Goal: Task Accomplishment & Management: Manage account settings

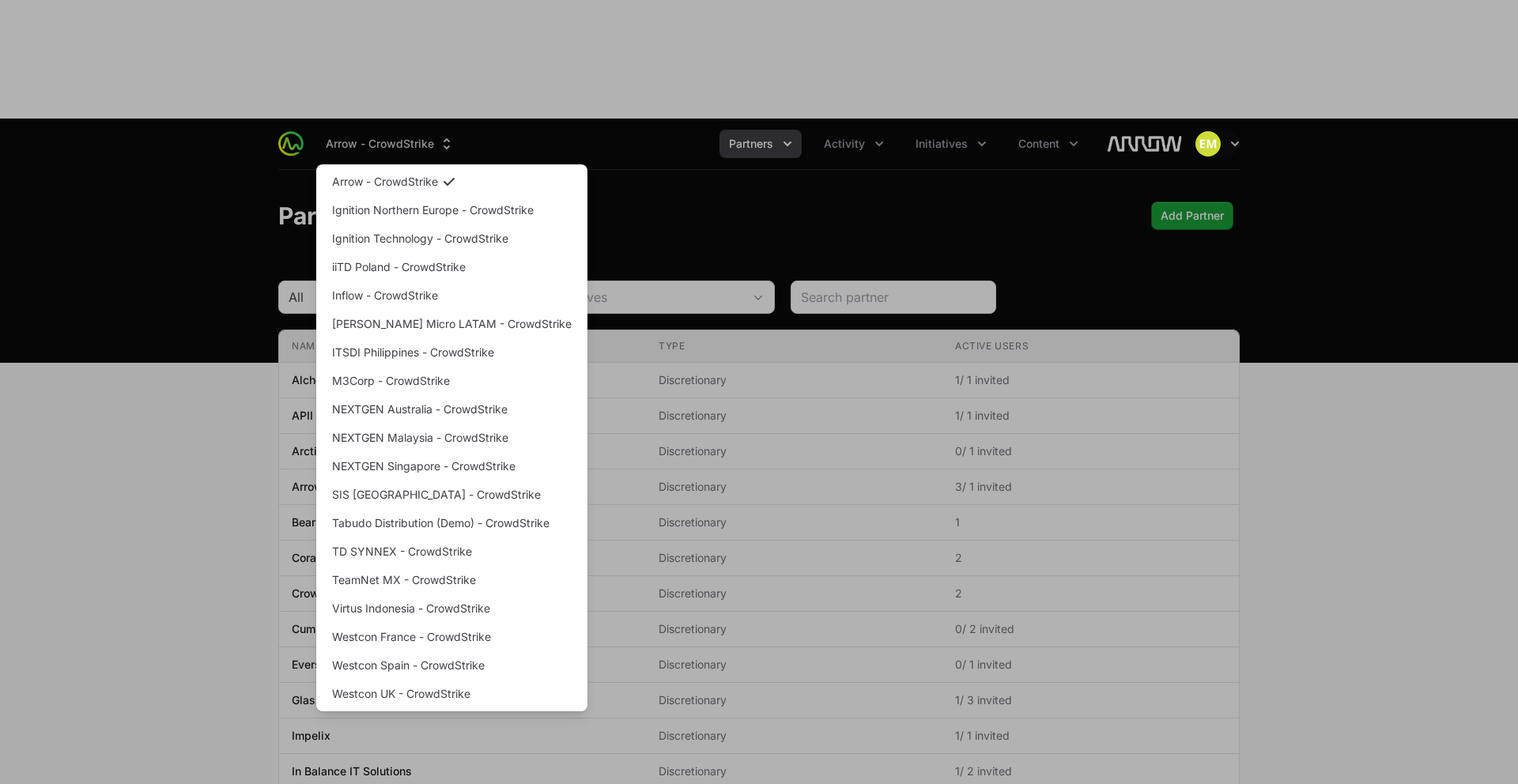
click at [782, 72] on div "Supplier switch menu" at bounding box center [759, 392] width 1518 height 784
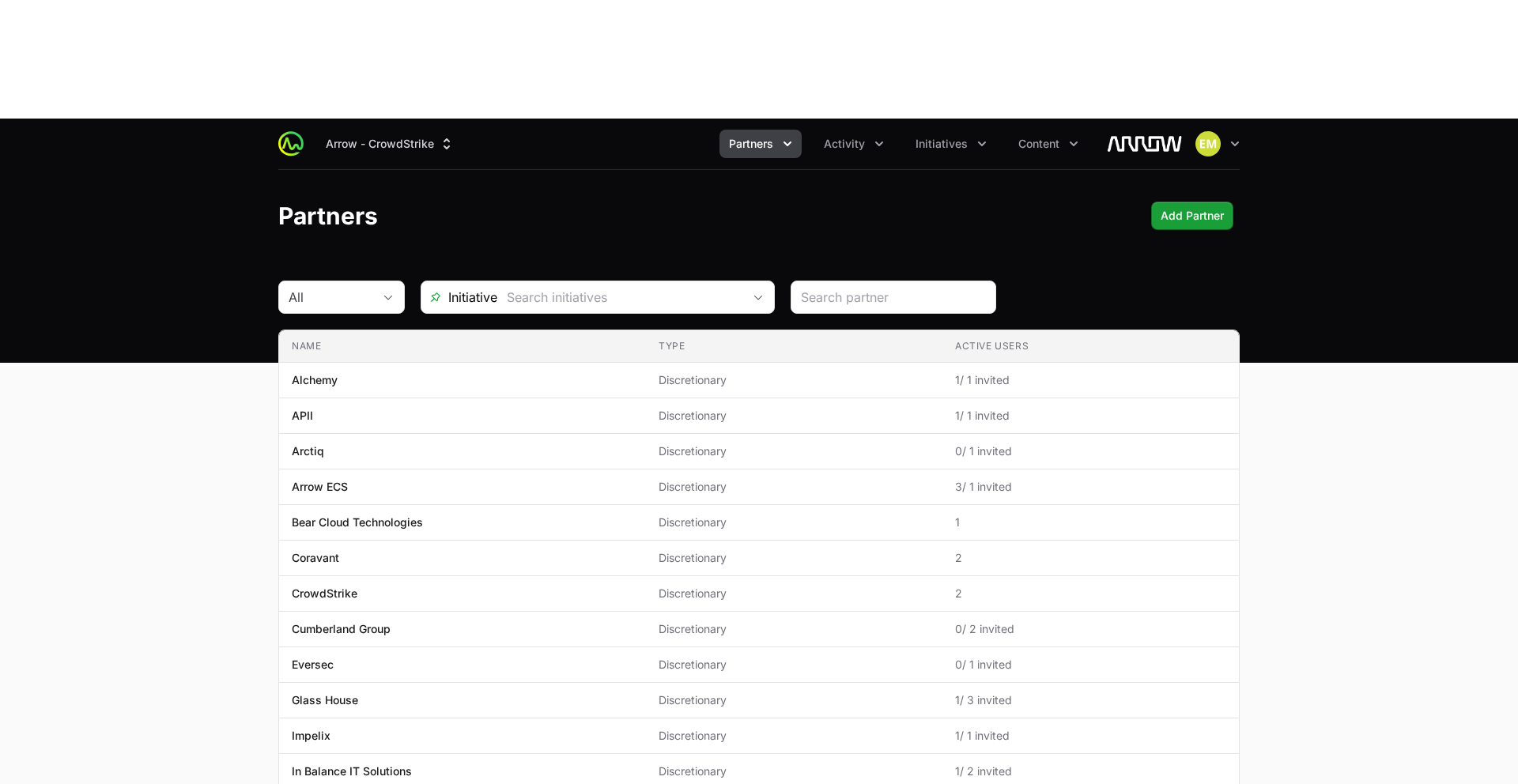
click at [565, 201] on div "Partners Add Partner" at bounding box center [759, 215] width 962 height 28
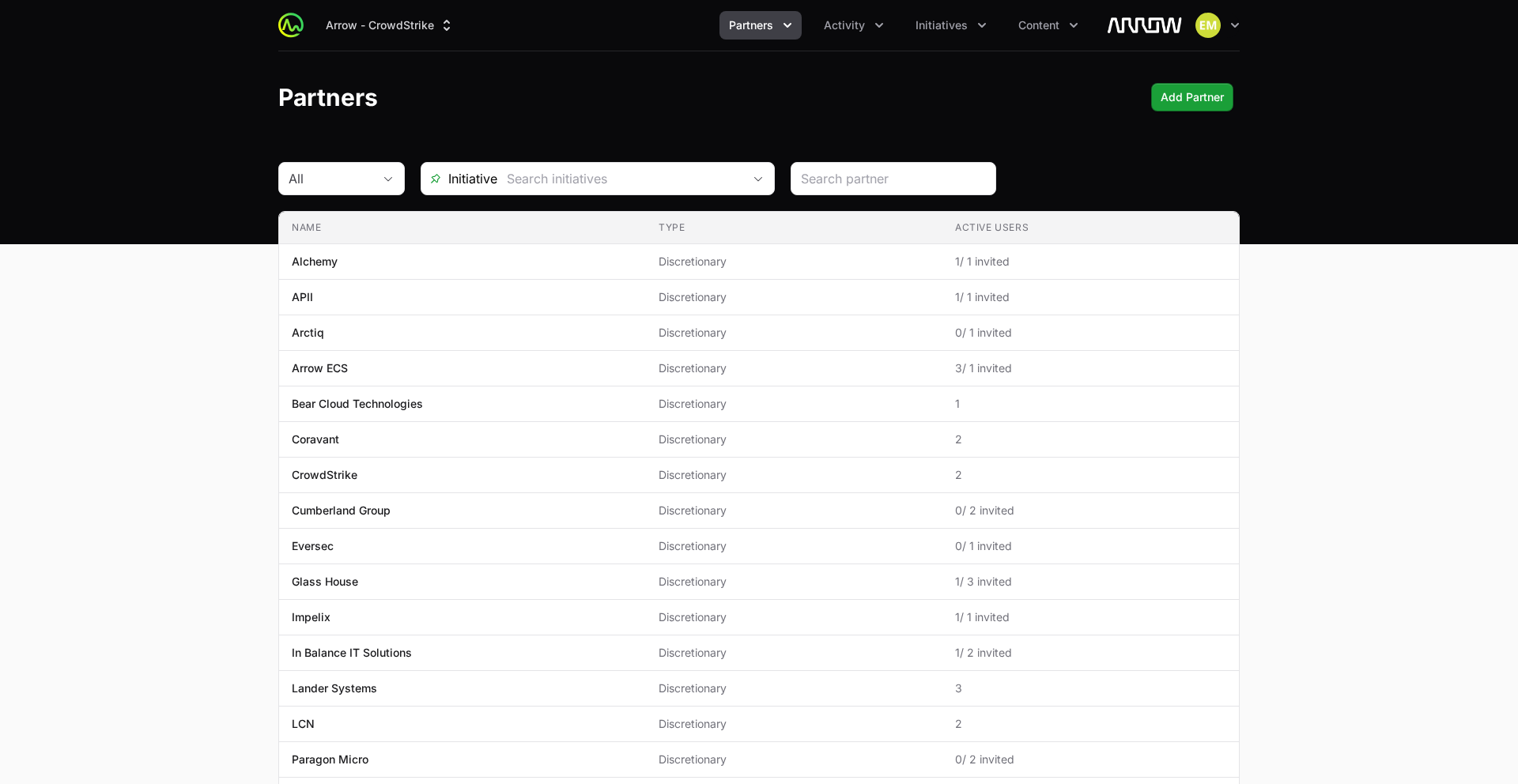
click at [795, 22] on icon "Partners menu" at bounding box center [787, 25] width 15 height 15
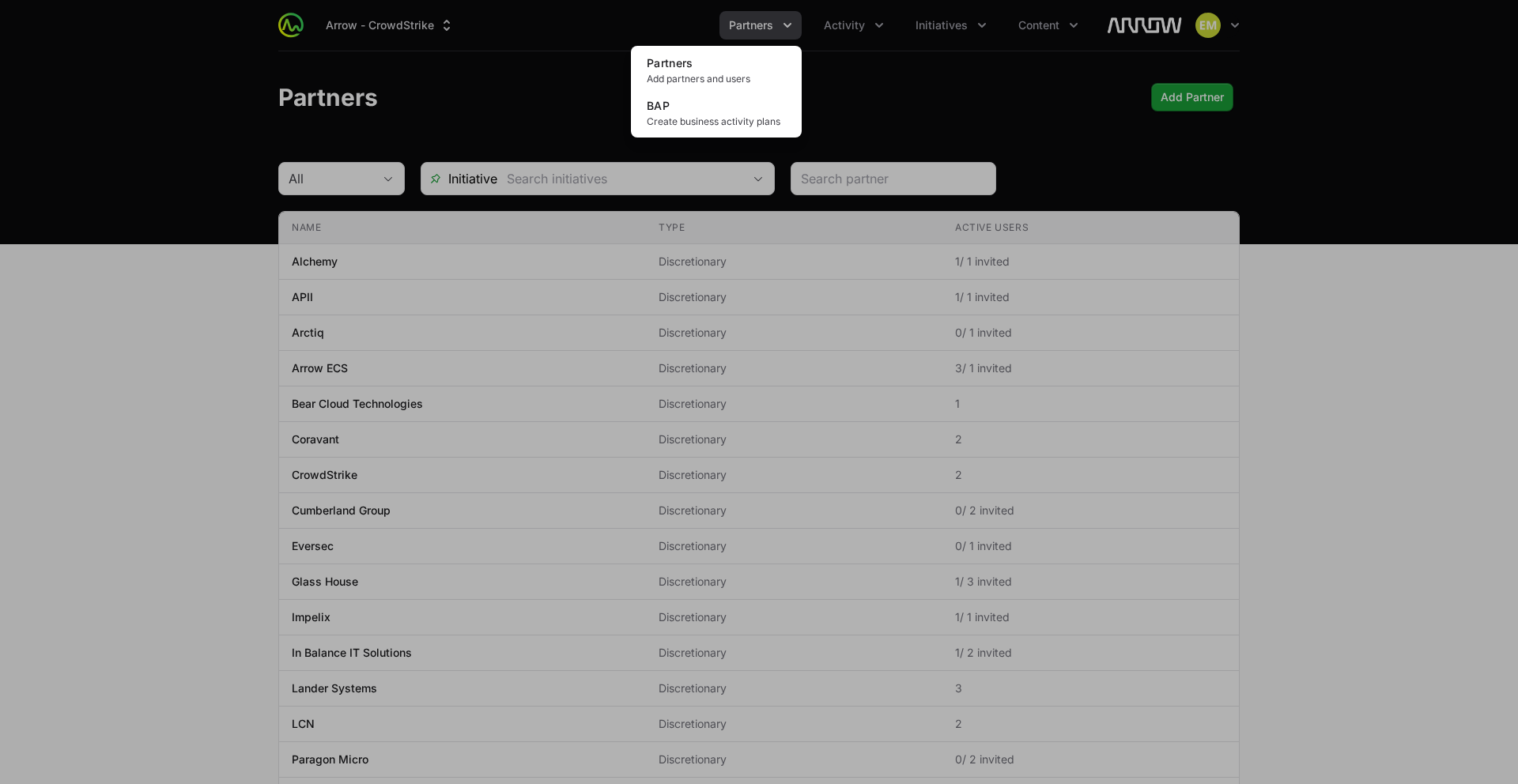
click at [845, 26] on div "Partners menu" at bounding box center [759, 392] width 1518 height 784
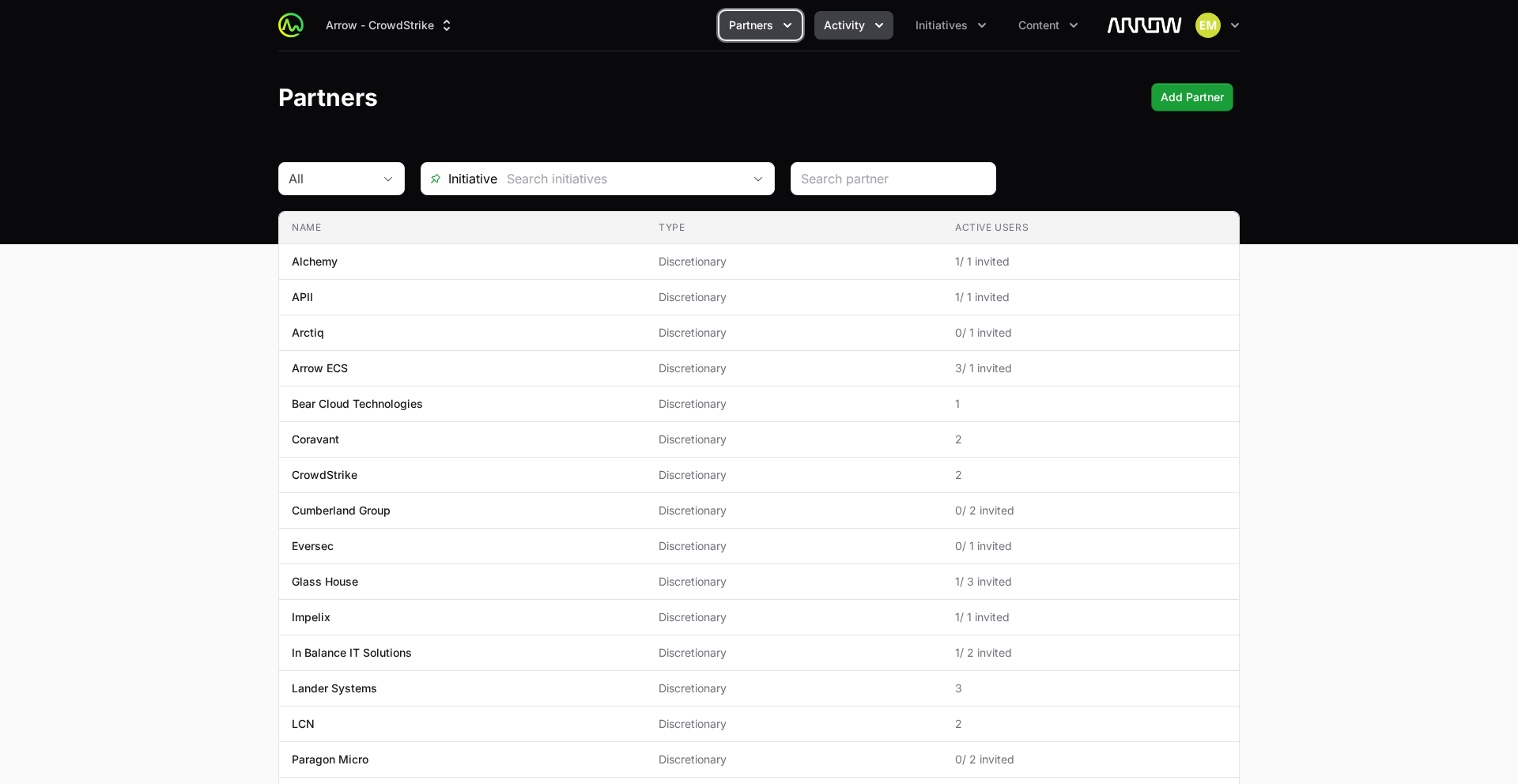
click at [846, 25] on span "Activity" at bounding box center [845, 25] width 41 height 15
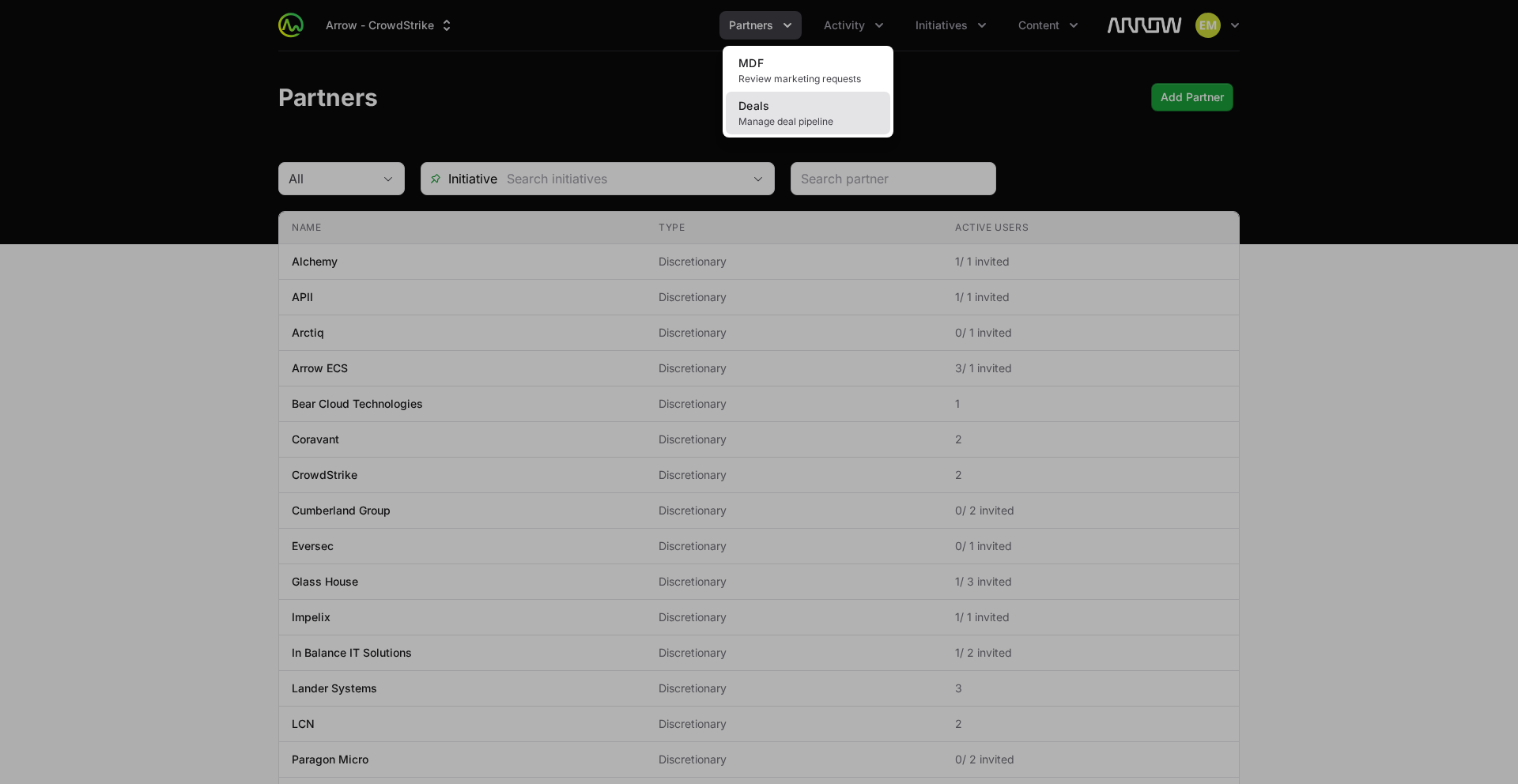
click at [818, 110] on link "Deals Manage deal pipeline" at bounding box center [808, 114] width 164 height 43
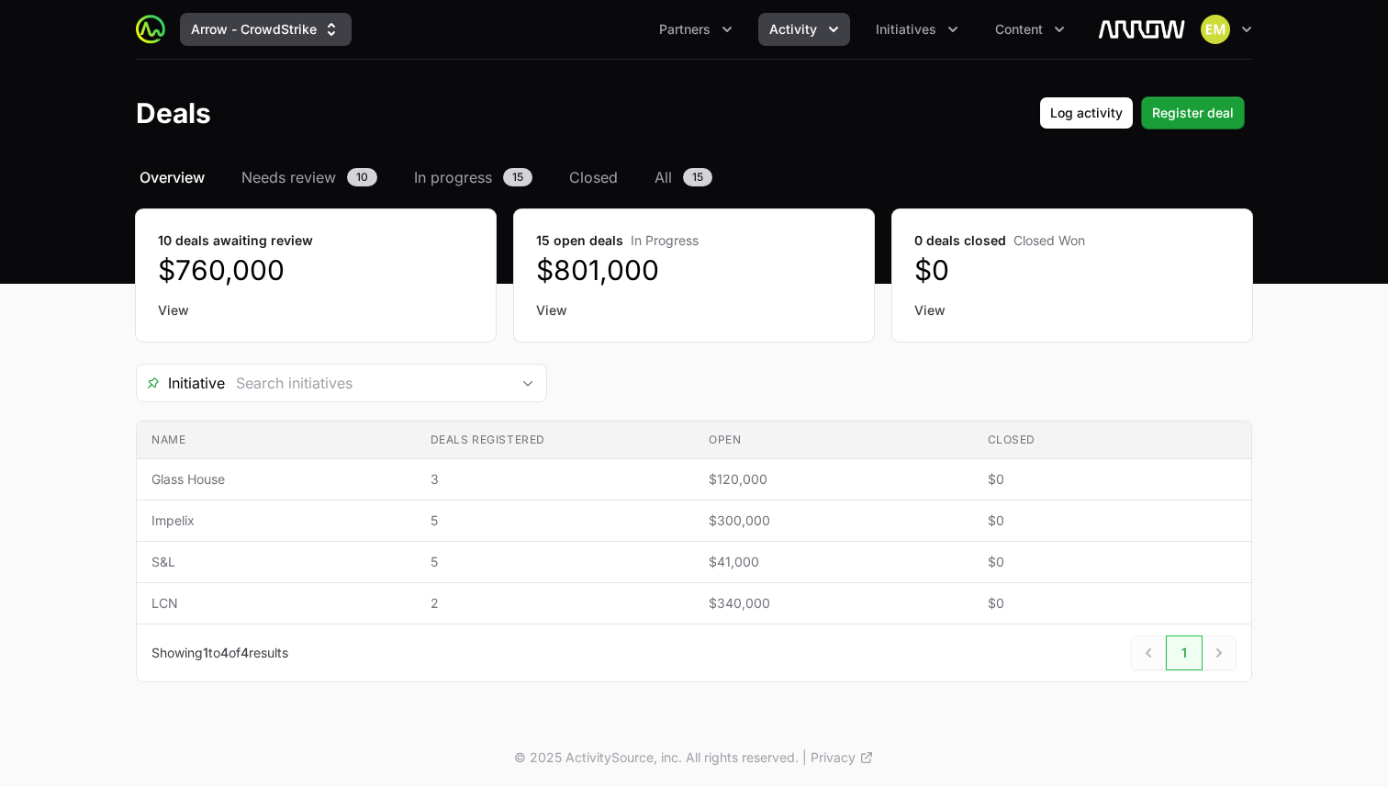
click at [318, 36] on button "Arrow - CrowdStrike" at bounding box center [266, 29] width 172 height 33
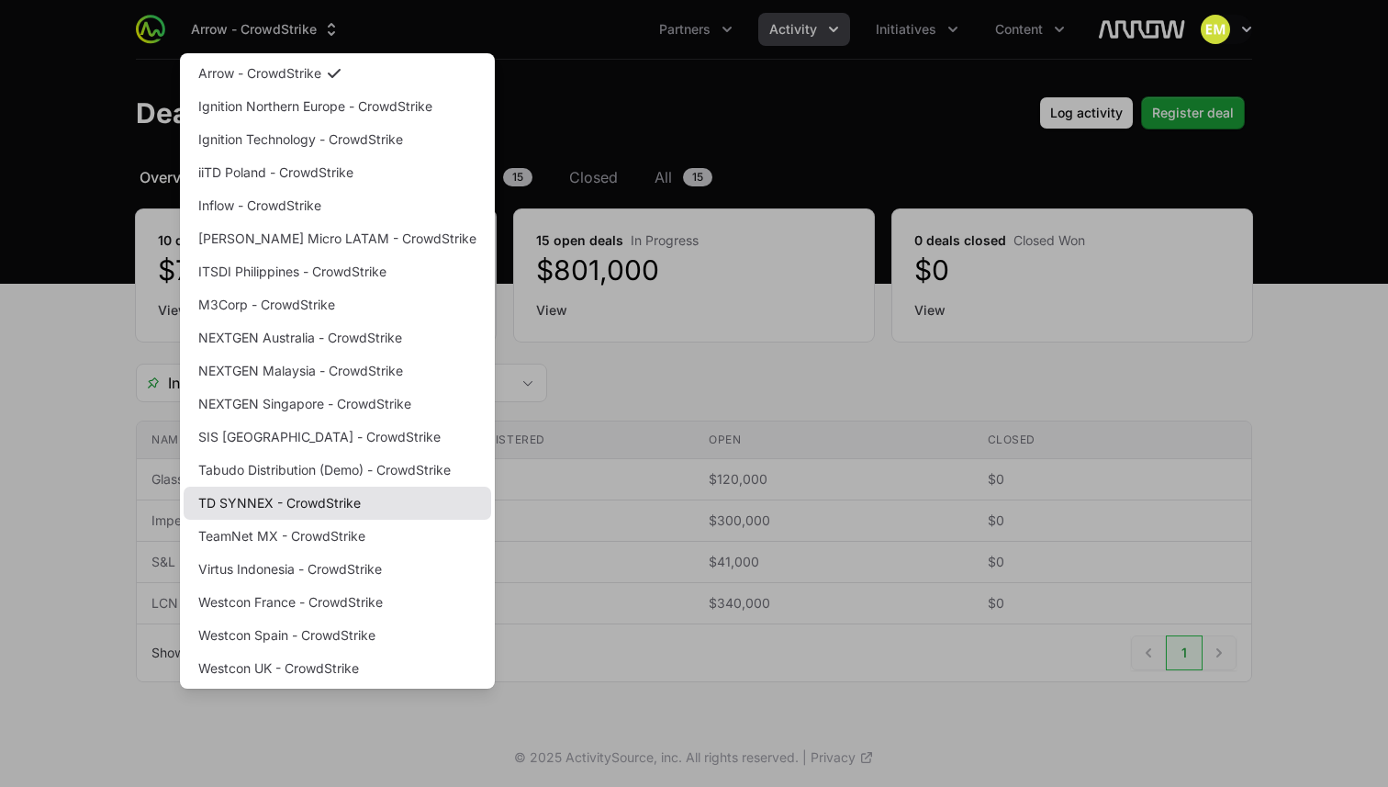
click at [309, 502] on link "TD SYNNEX - CrowdStrike" at bounding box center [338, 503] width 308 height 33
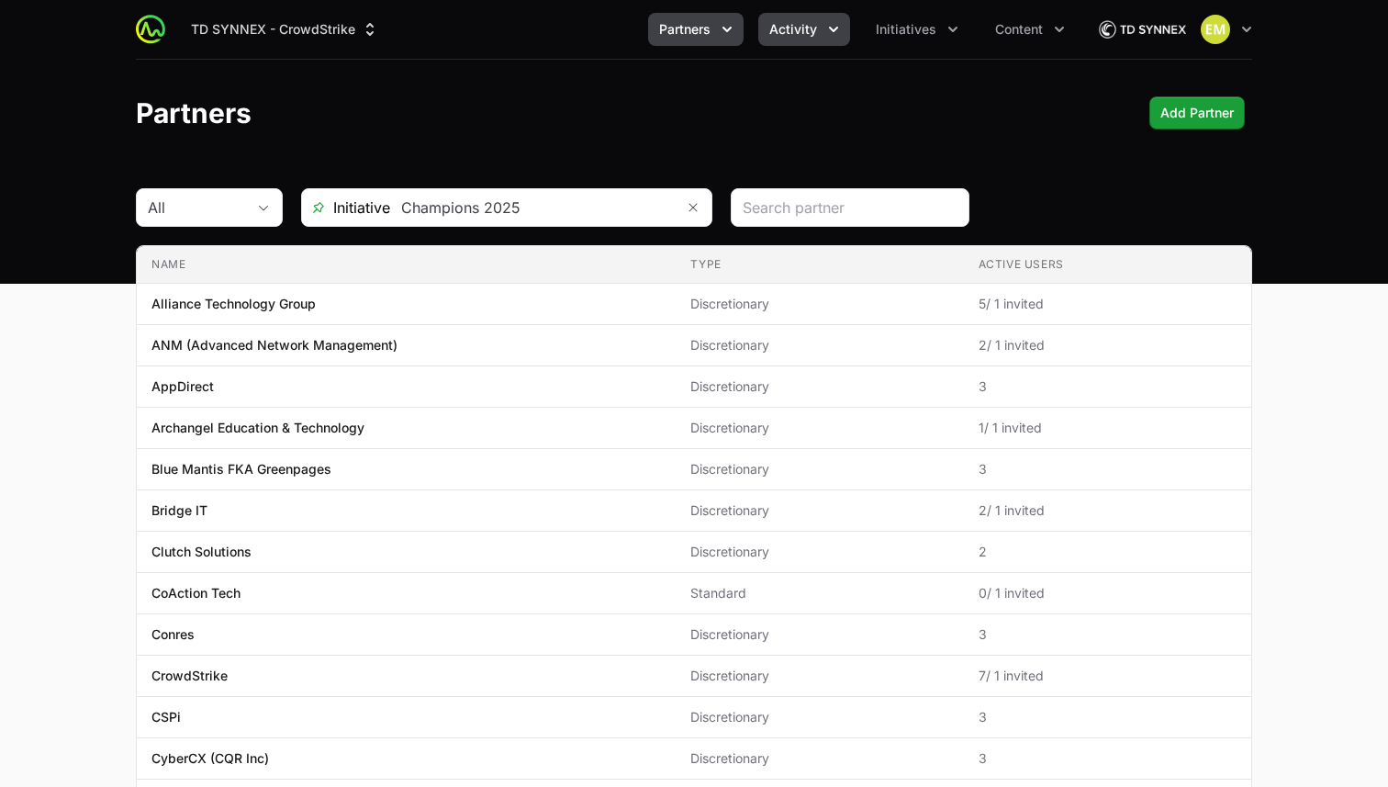
click at [801, 23] on span "Activity" at bounding box center [794, 29] width 48 height 18
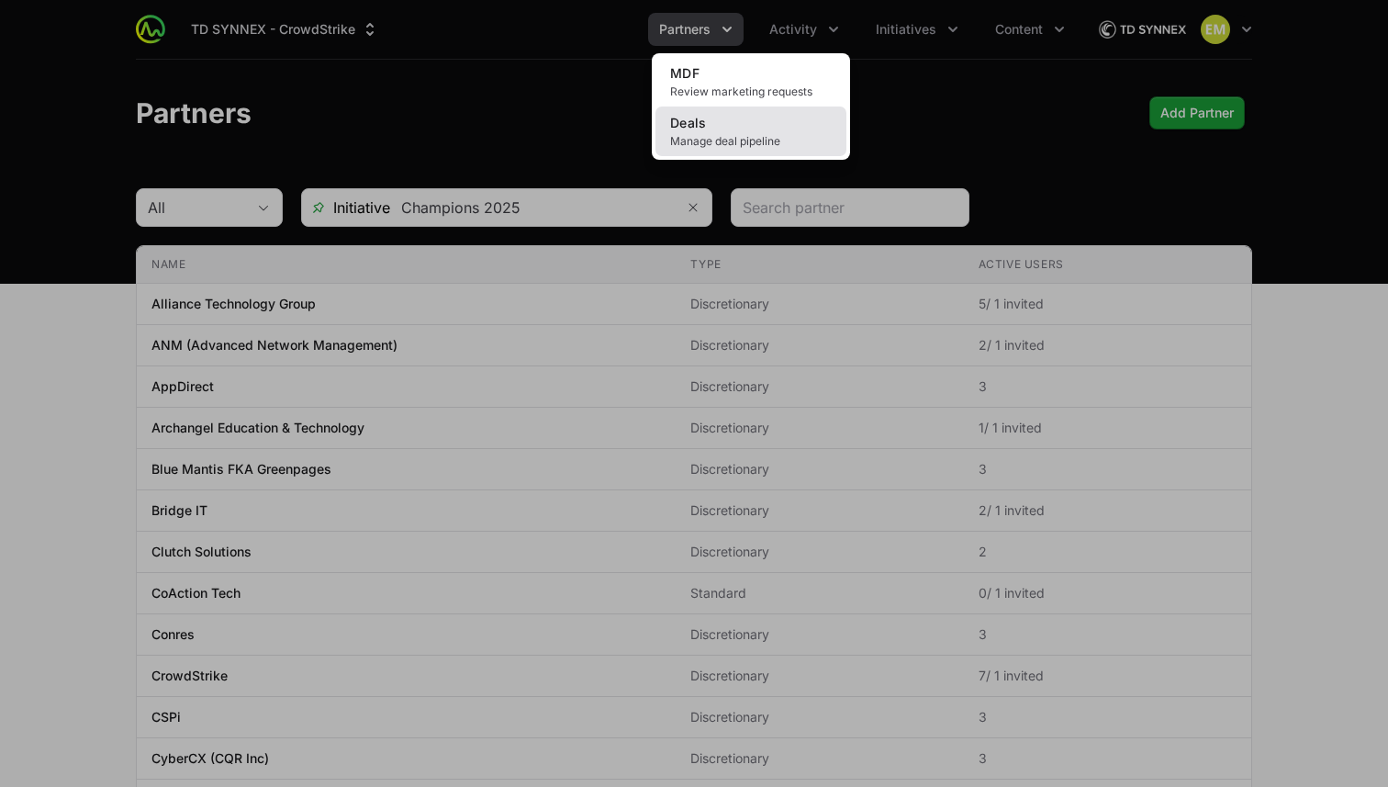
click at [763, 130] on link "Deals Manage deal pipeline" at bounding box center [751, 132] width 191 height 50
